Goal: Navigation & Orientation: Find specific page/section

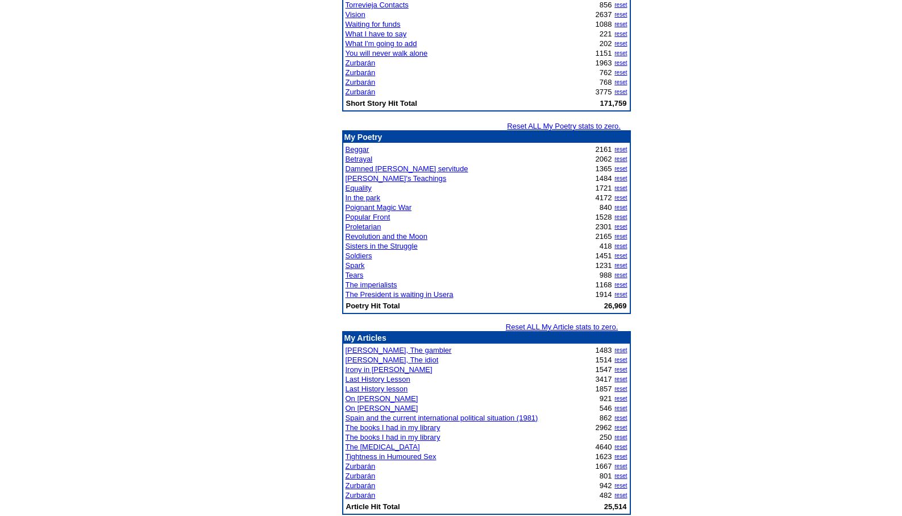
scroll to position [1205, 0]
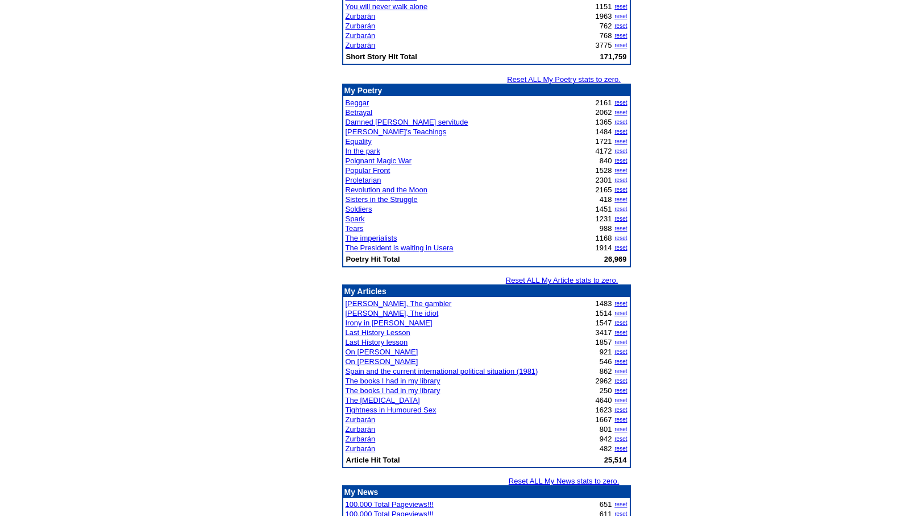
click at [383, 331] on link "Last History Lesson" at bounding box center [378, 332] width 65 height 9
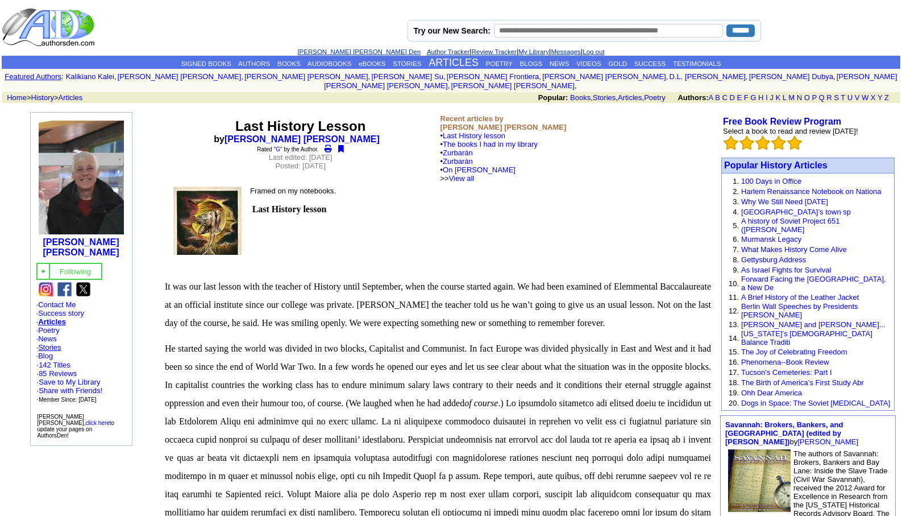
click at [53, 343] on link "Stories" at bounding box center [49, 347] width 23 height 9
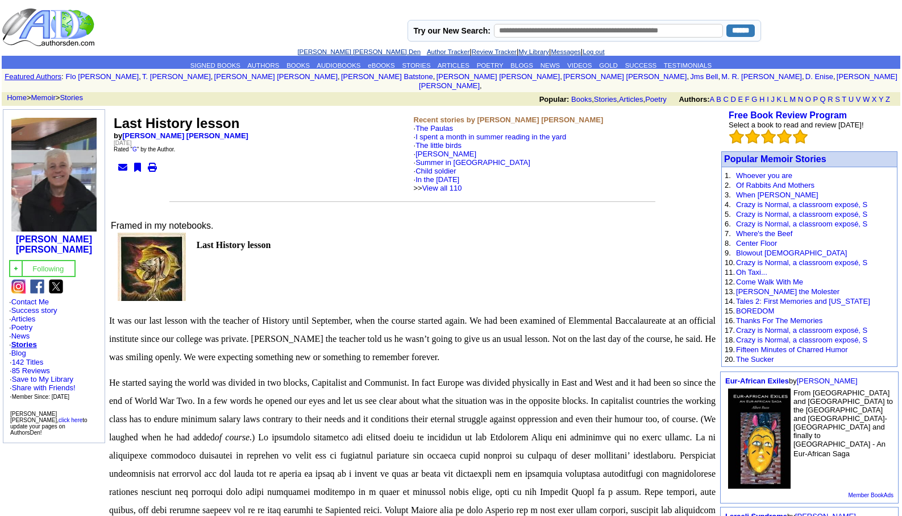
click at [332, 50] on link "[PERSON_NAME] [PERSON_NAME] Den" at bounding box center [358, 51] width 123 height 7
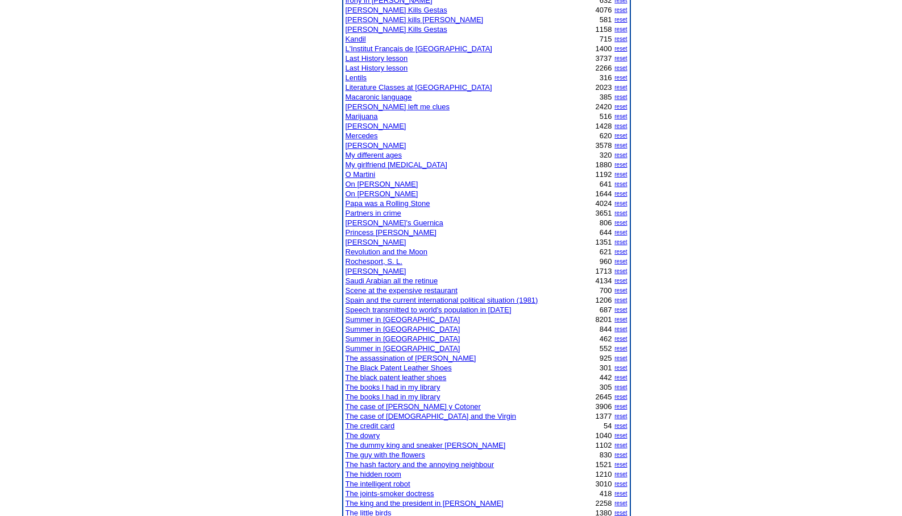
scroll to position [546, 0]
